Goal: Find specific page/section: Find specific page/section

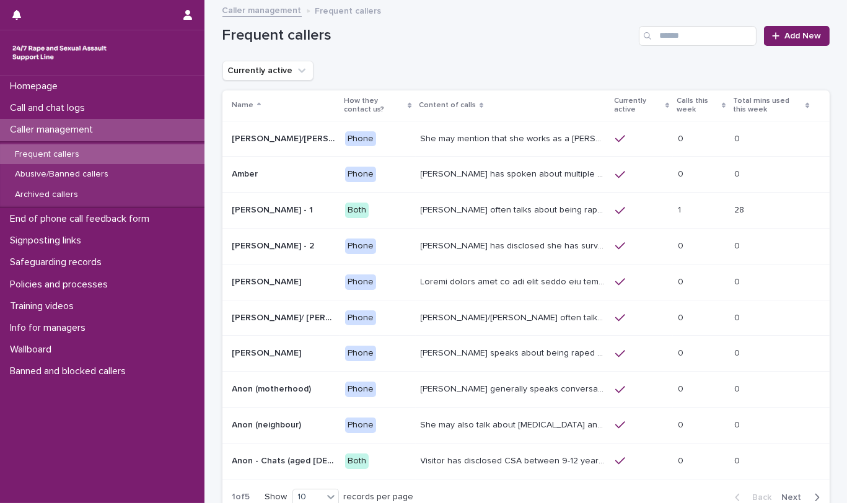
scroll to position [115, 0]
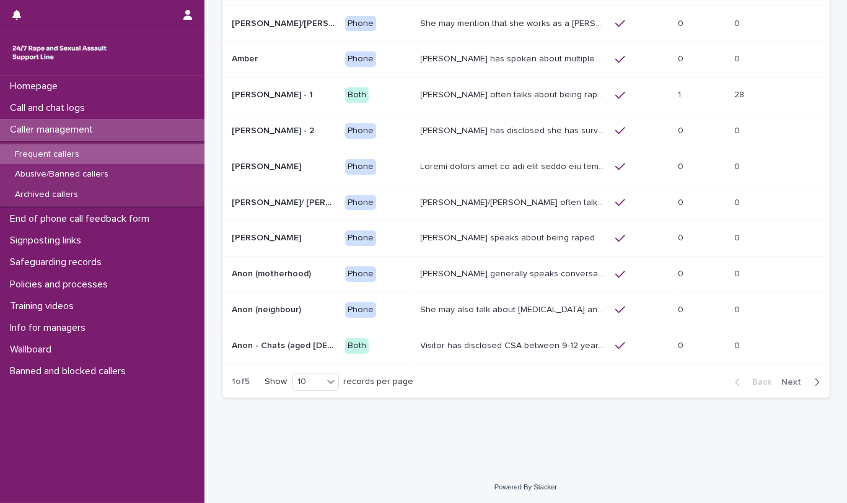
click at [787, 381] on span "Next" at bounding box center [795, 382] width 27 height 9
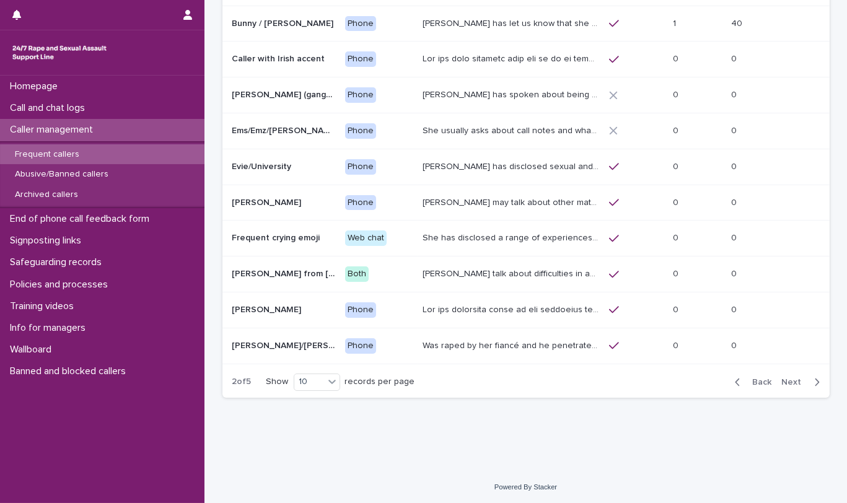
click at [789, 379] on span "Next" at bounding box center [795, 382] width 27 height 9
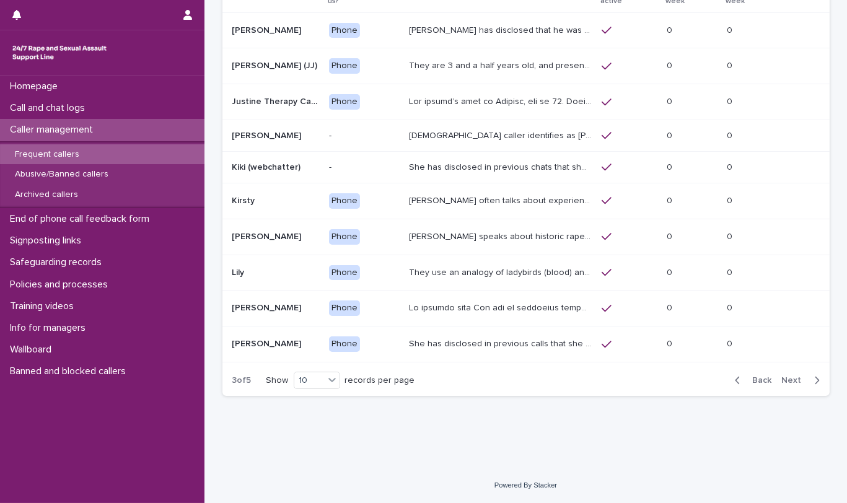
scroll to position [107, 0]
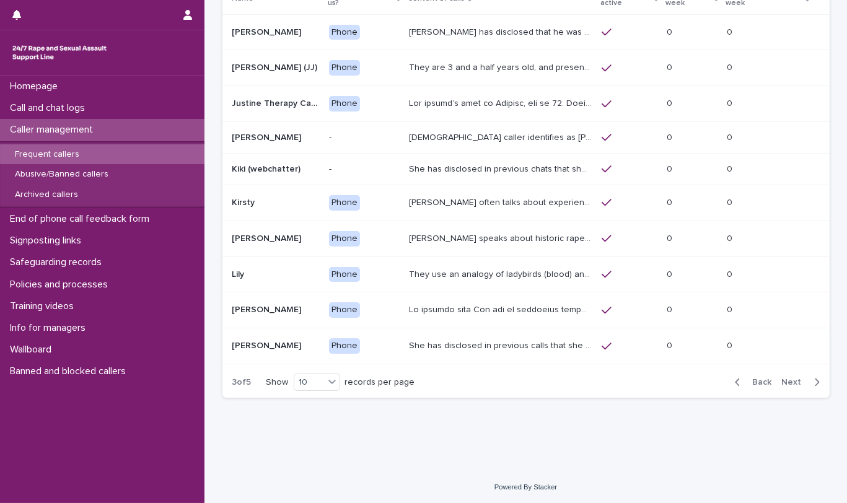
click at [783, 378] on span "Next" at bounding box center [795, 382] width 27 height 9
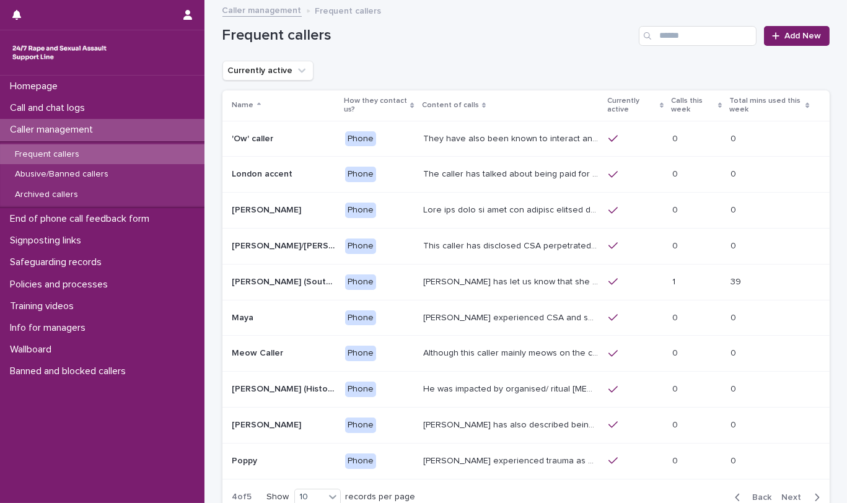
click at [498, 180] on div "The caller has talked about being paid for sex with older men. Gang ‘leaders’ a…" at bounding box center [510, 174] width 175 height 20
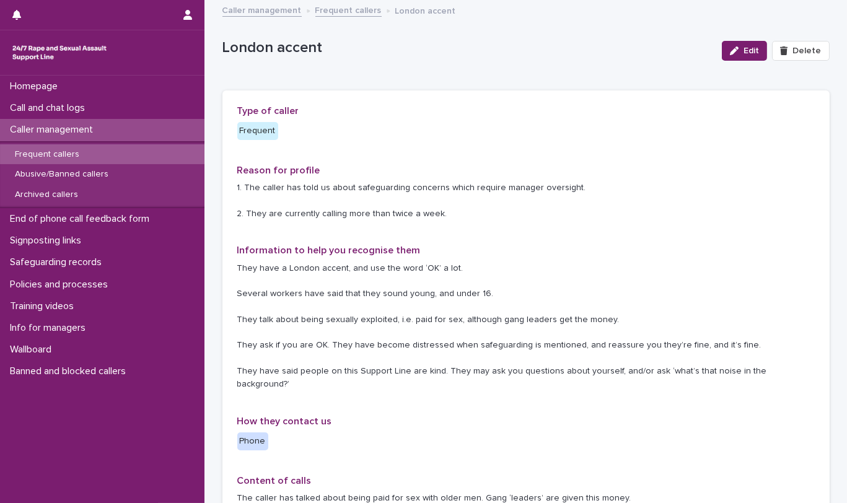
click at [337, 10] on link "Frequent callers" at bounding box center [348, 9] width 66 height 14
